Goal: Obtain resource: Download file/media

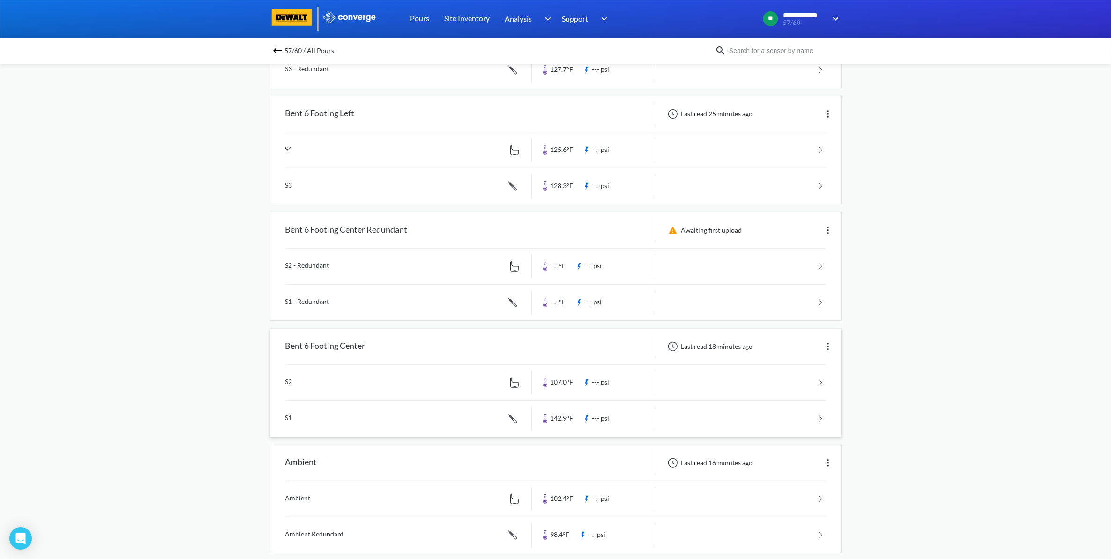
scroll to position [410, 0]
click at [968, 328] on div "**********" at bounding box center [555, 80] width 1111 height 981
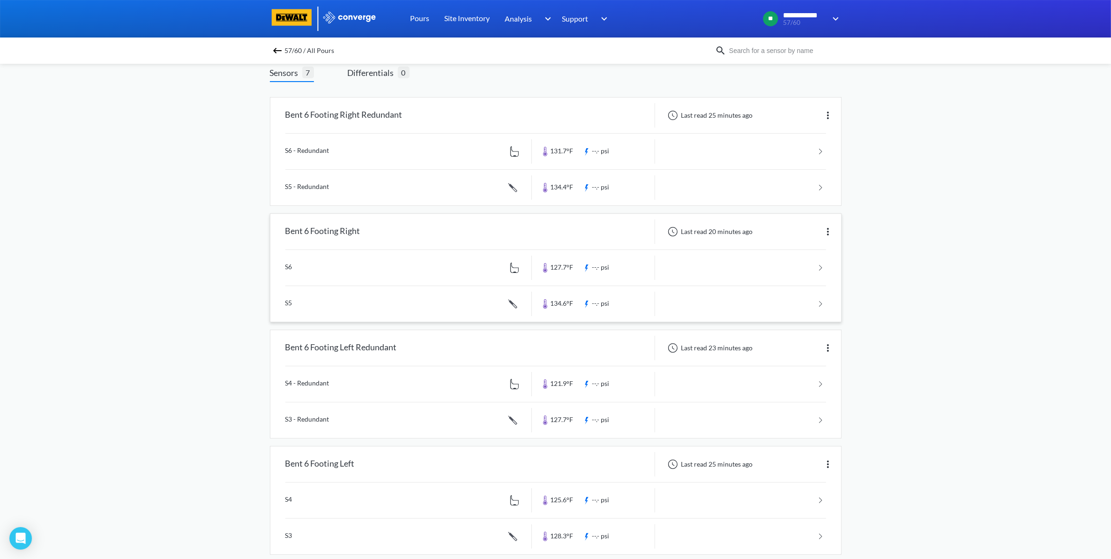
scroll to position [59, 0]
click at [813, 295] on link at bounding box center [555, 304] width 541 height 36
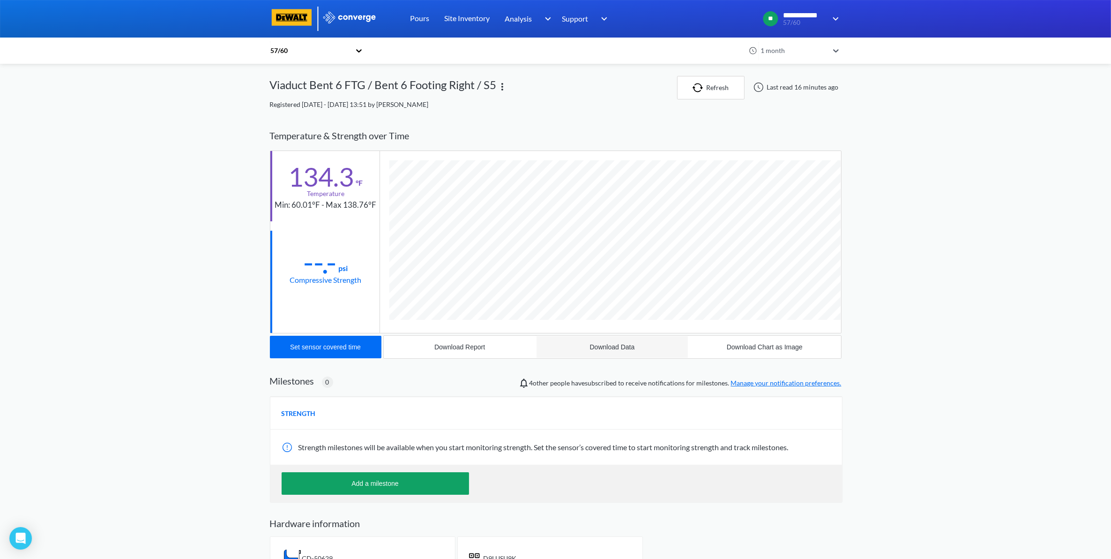
click at [599, 340] on button "Download Data" at bounding box center [612, 347] width 152 height 22
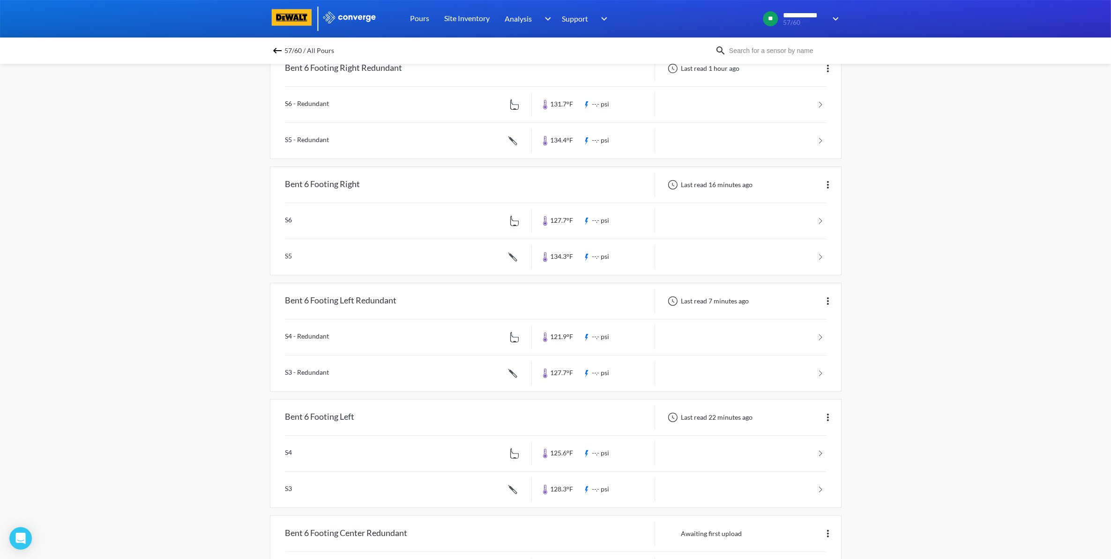
scroll to position [117, 0]
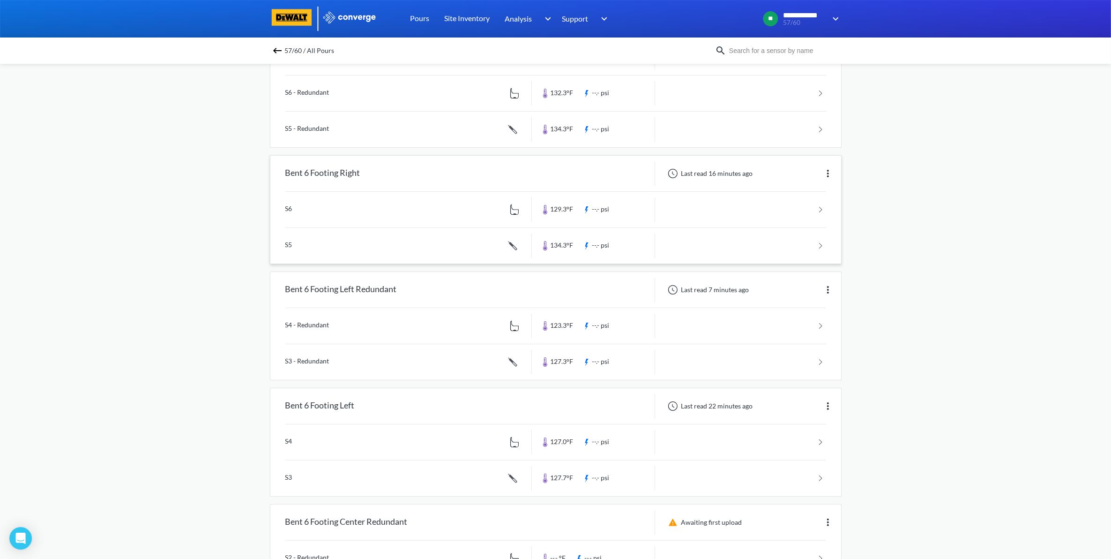
click at [721, 214] on link at bounding box center [555, 210] width 541 height 36
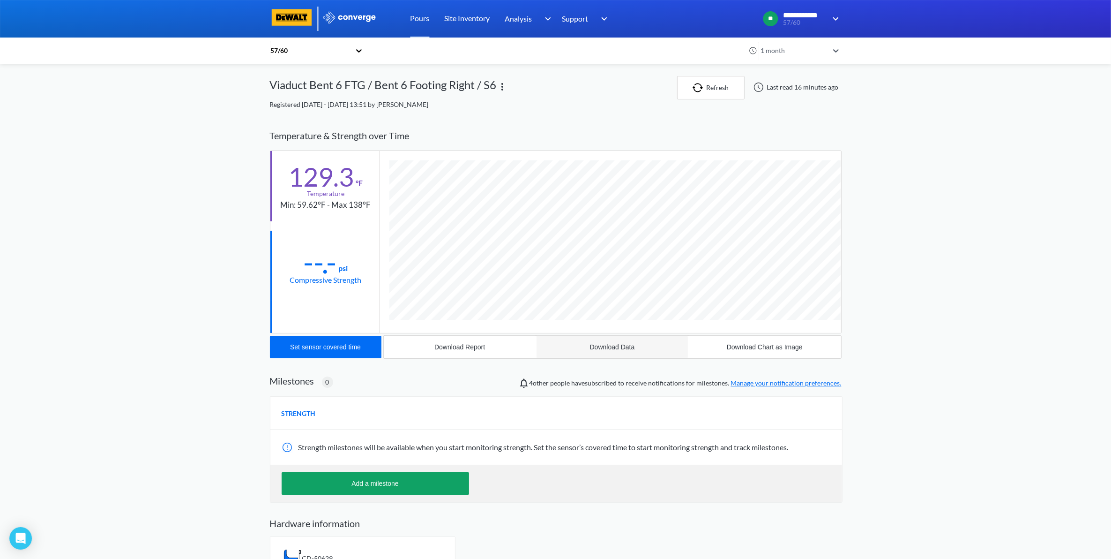
scroll to position [505, 572]
click at [626, 350] on div "Download Data" at bounding box center [612, 346] width 45 height 7
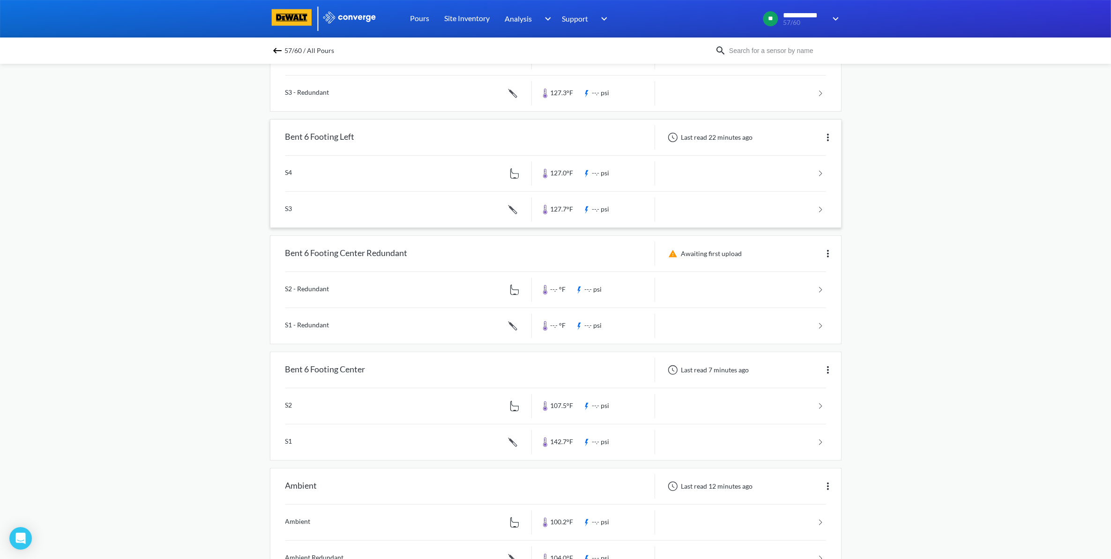
scroll to position [425, 0]
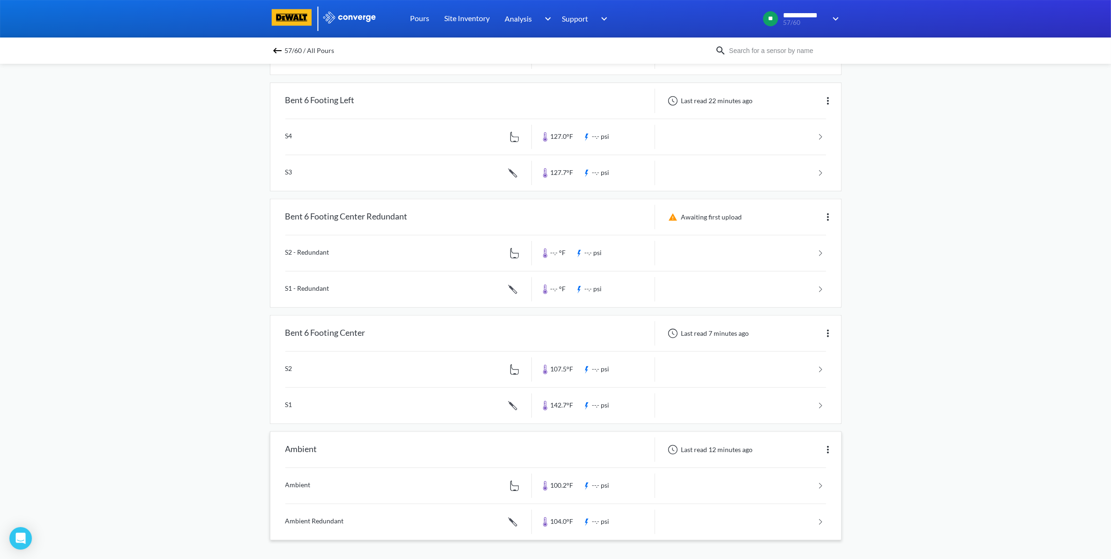
click at [729, 482] on link at bounding box center [555, 486] width 541 height 36
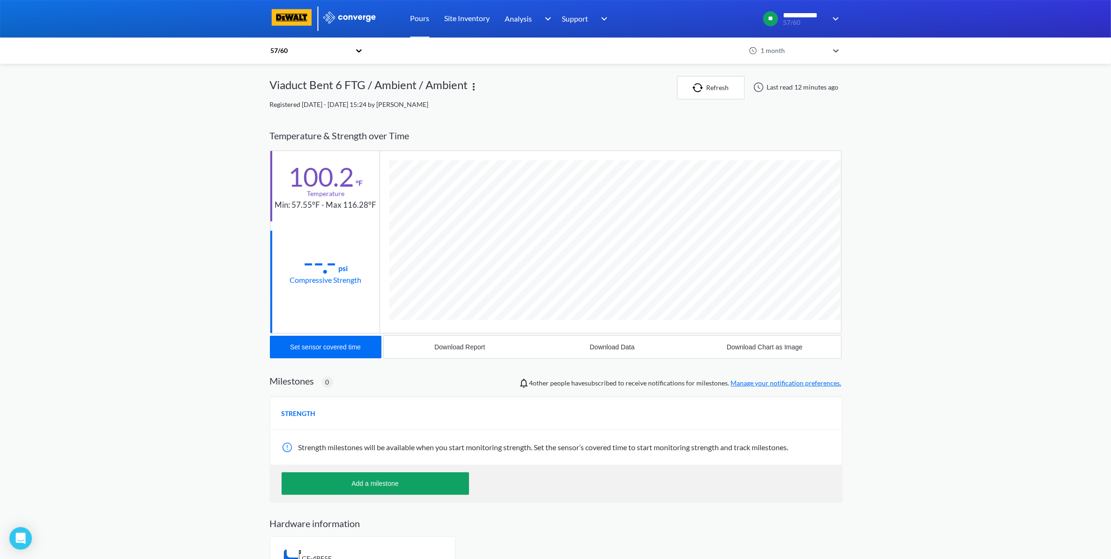
scroll to position [505, 572]
click at [965, 336] on div "**********" at bounding box center [555, 294] width 1111 height 588
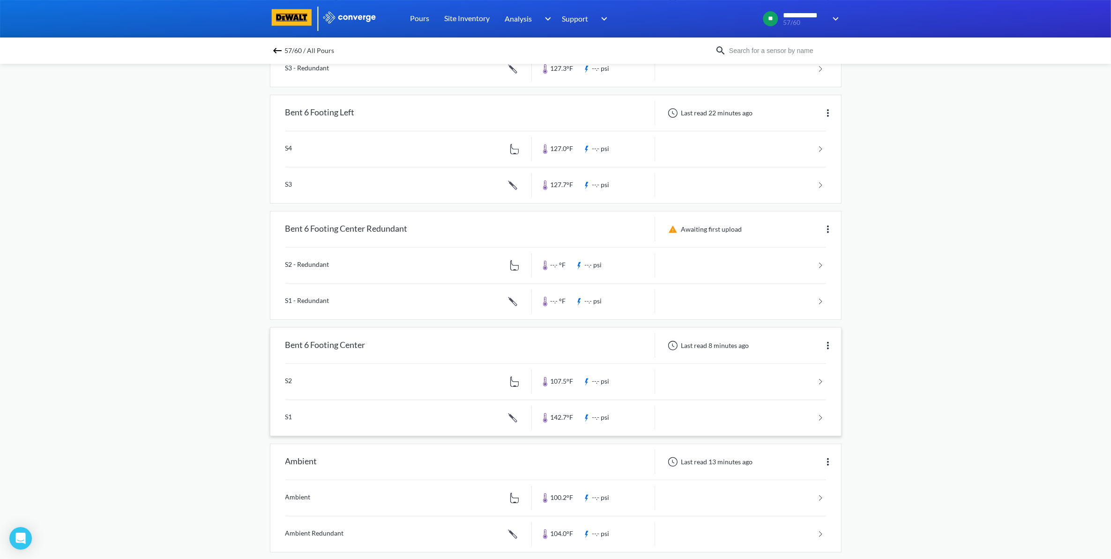
scroll to position [425, 0]
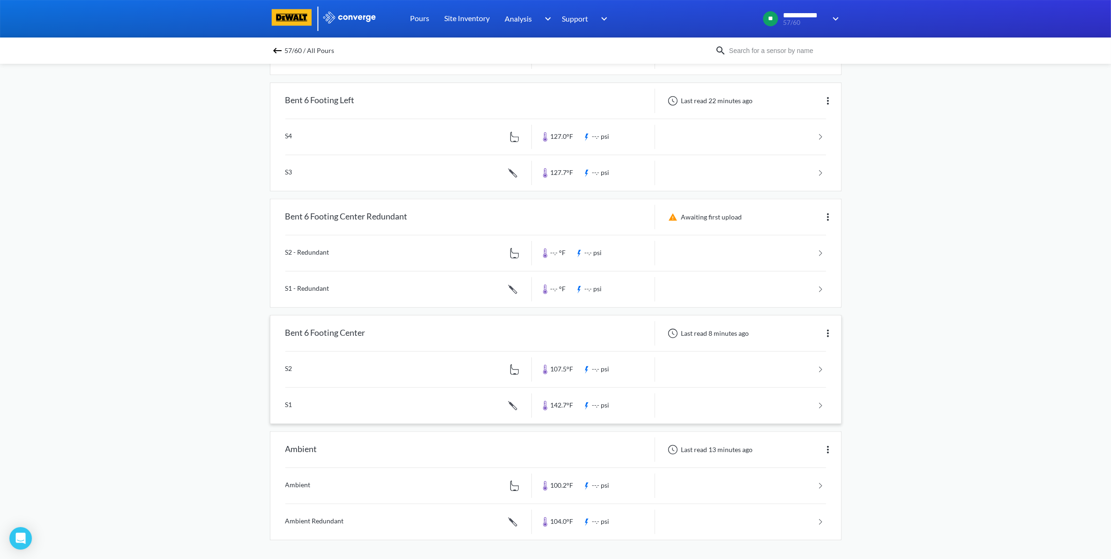
click at [818, 368] on link at bounding box center [555, 369] width 541 height 36
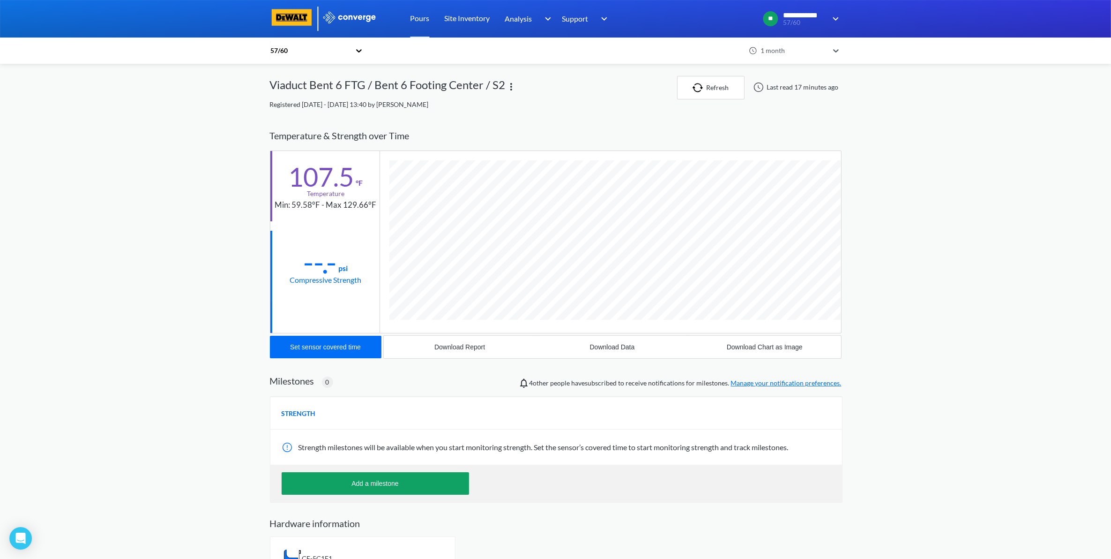
scroll to position [505, 572]
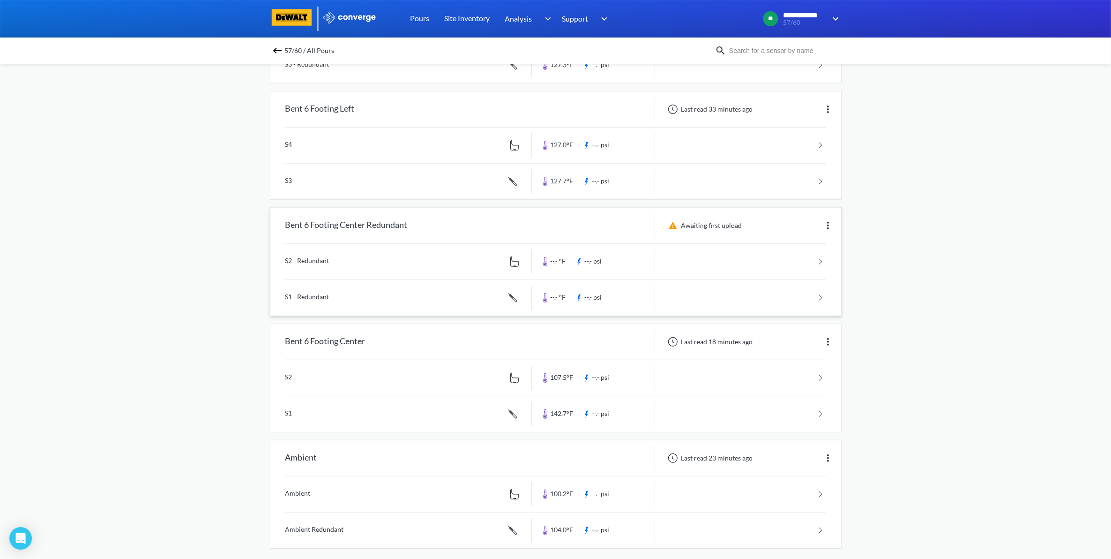
scroll to position [425, 0]
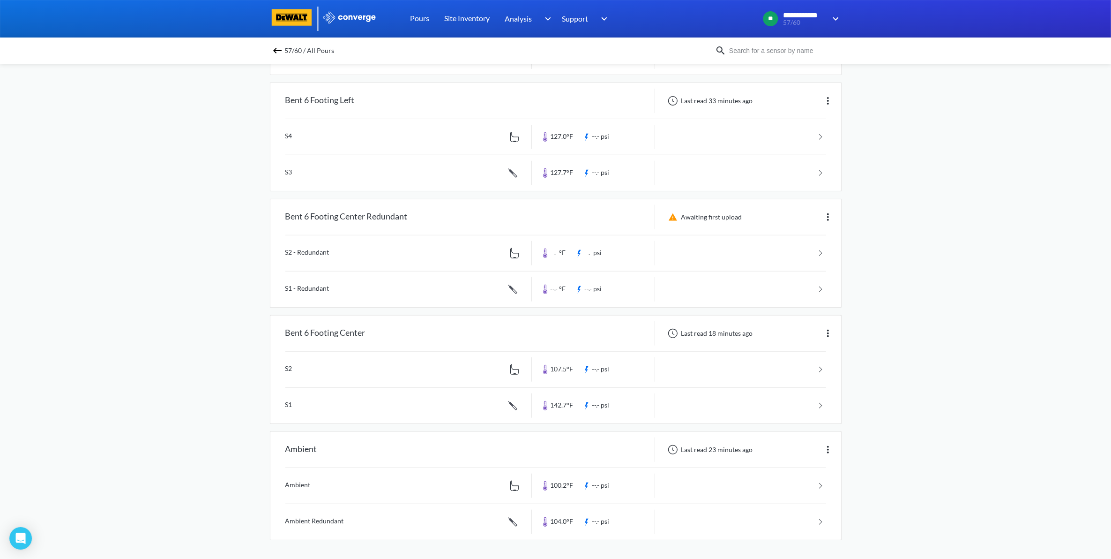
click at [781, 404] on link at bounding box center [555, 406] width 541 height 36
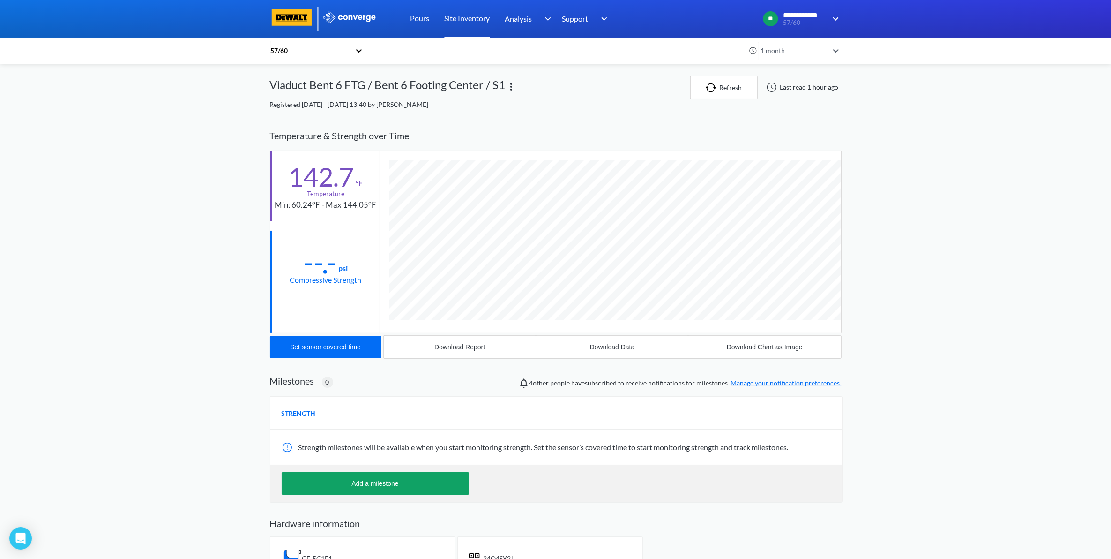
scroll to position [523, 572]
